Goal: Information Seeking & Learning: Learn about a topic

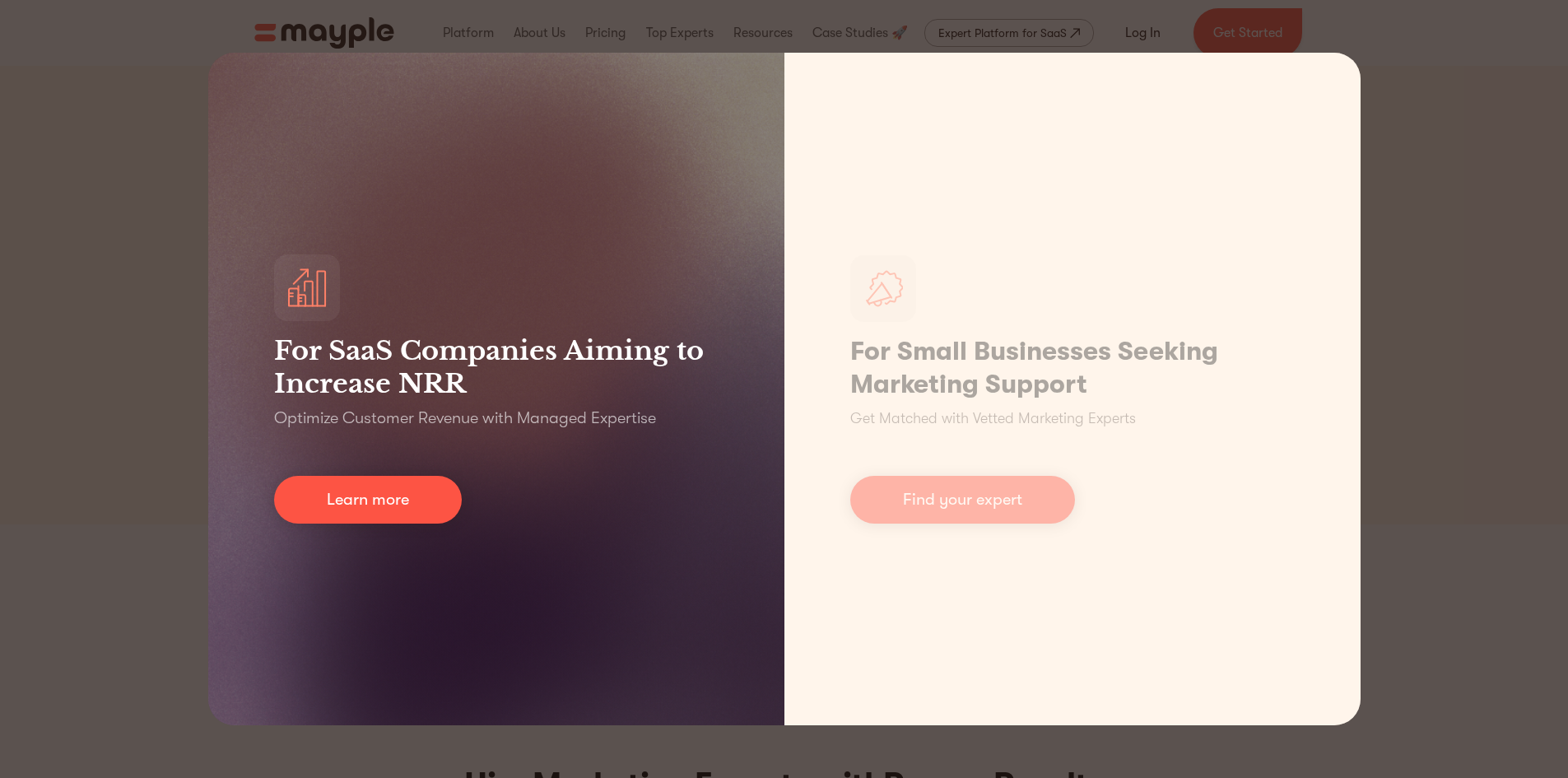
scroll to position [8607, 0]
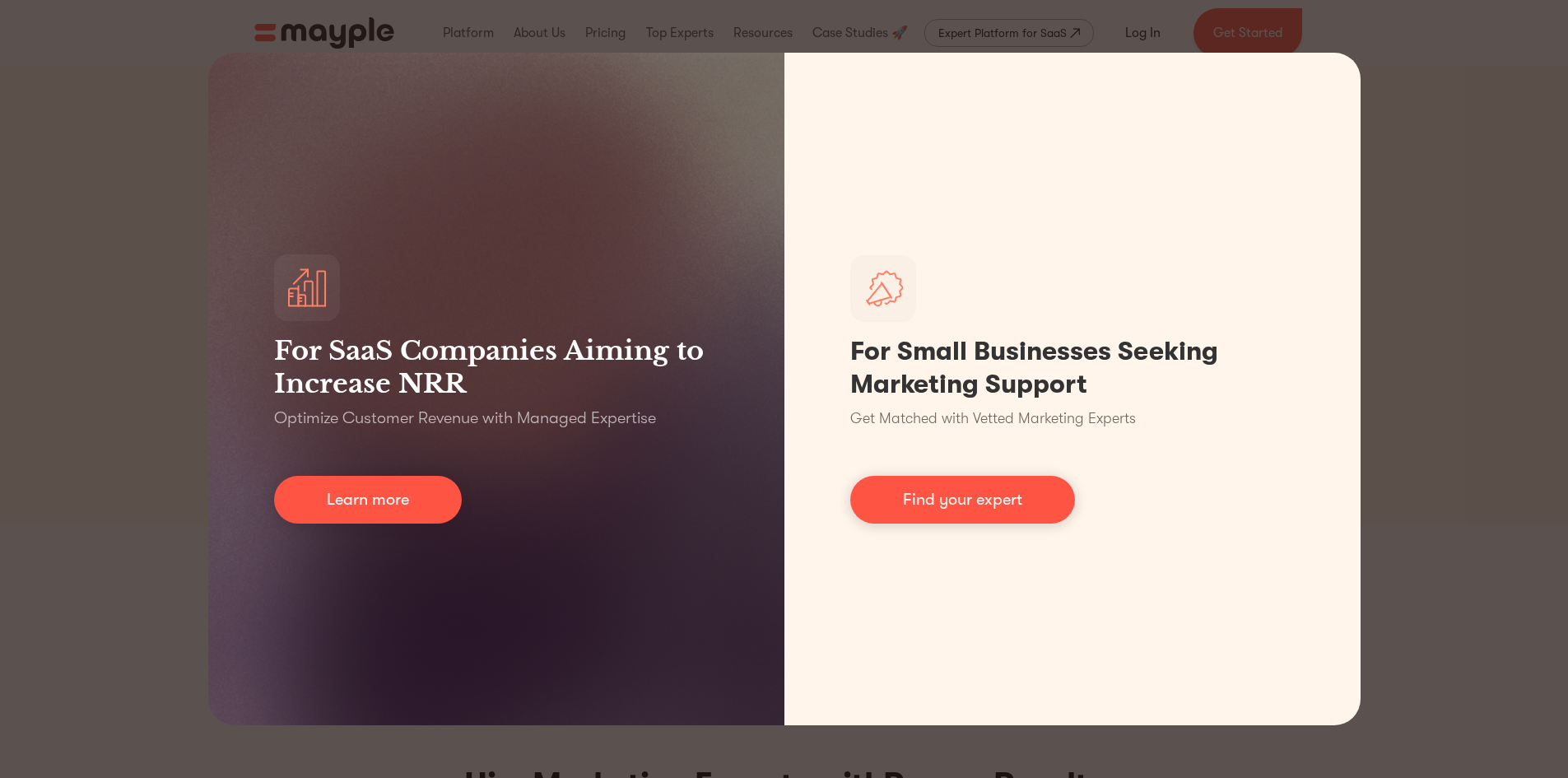
click at [80, 336] on div "For SaaS Companies Aiming to Increase NRR Optimize Customer Revenue with Manage…" at bounding box center [784, 389] width 1568 height 778
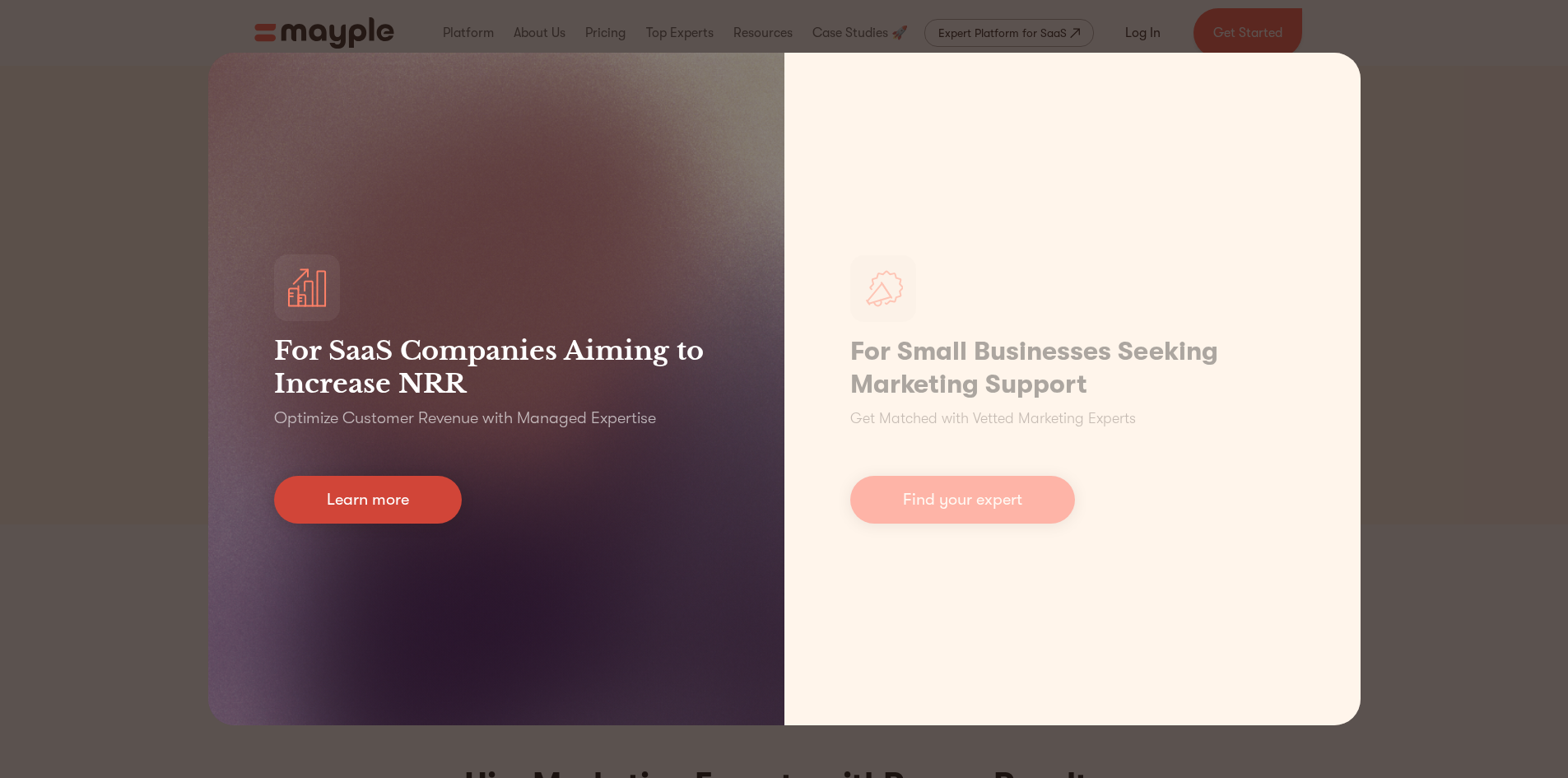
click at [401, 507] on link "Learn more" at bounding box center [368, 500] width 187 height 48
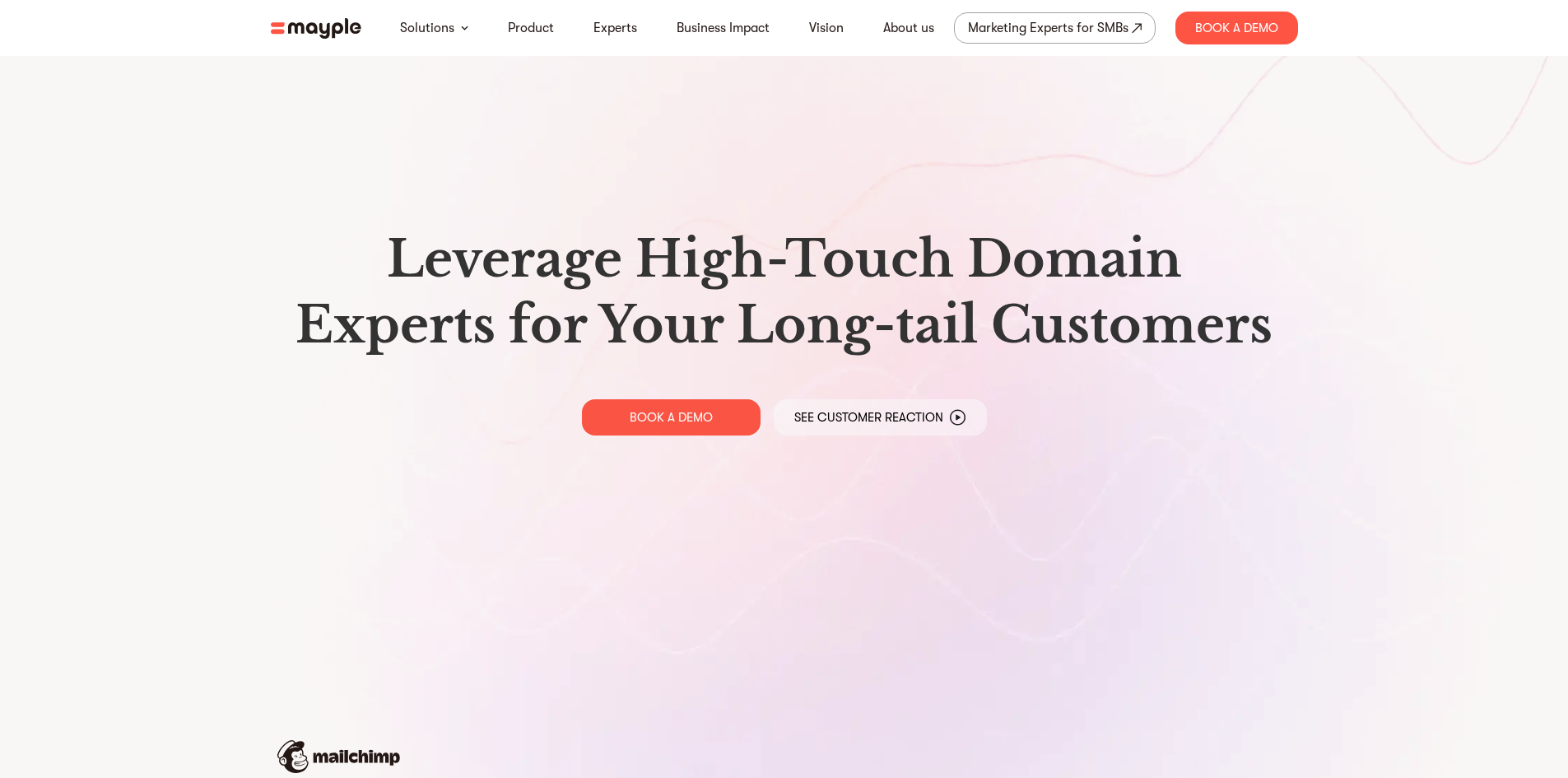
click at [322, 32] on img at bounding box center [316, 28] width 90 height 20
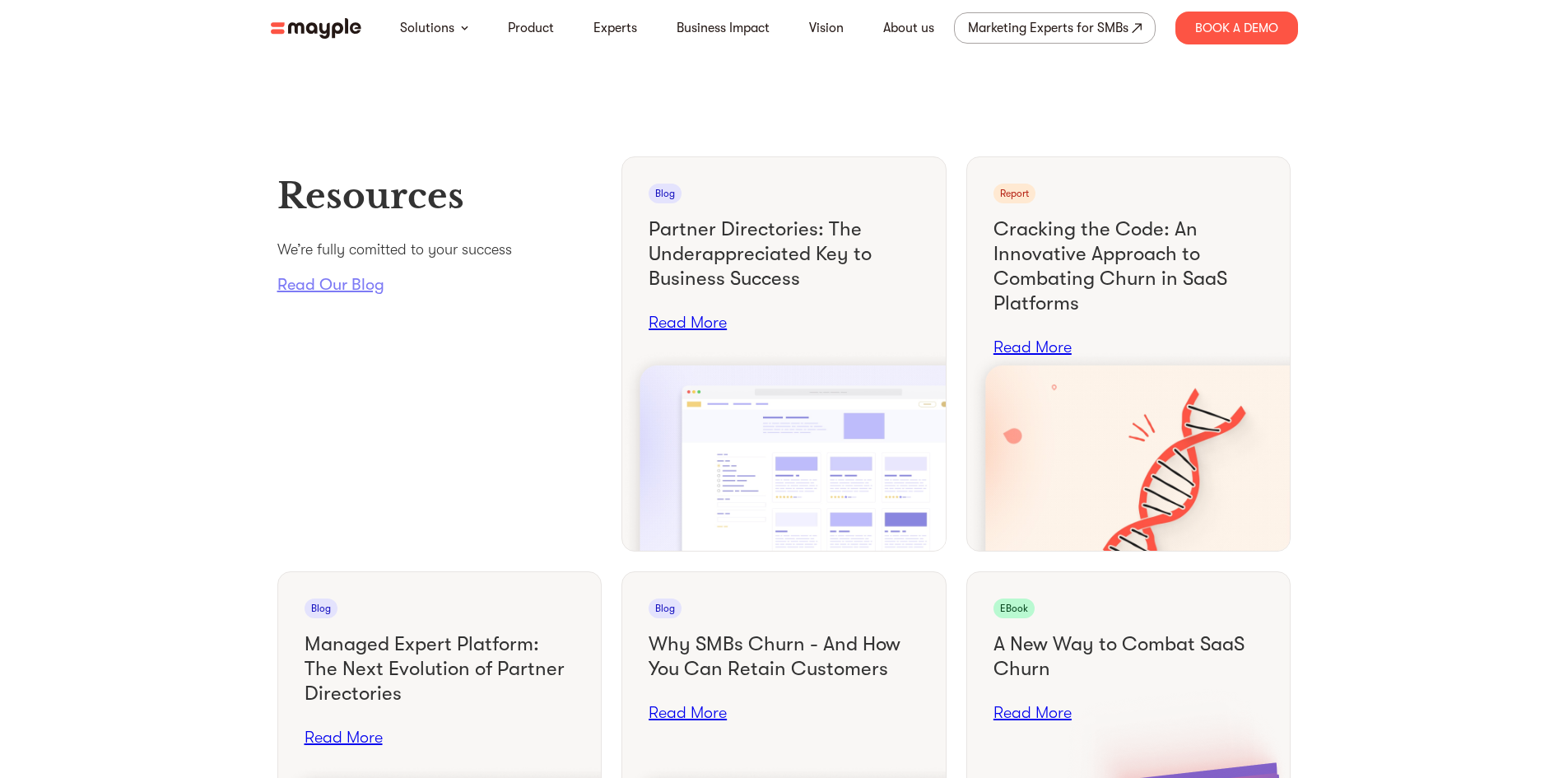
scroll to position [6068, 0]
